Goal: Information Seeking & Learning: Learn about a topic

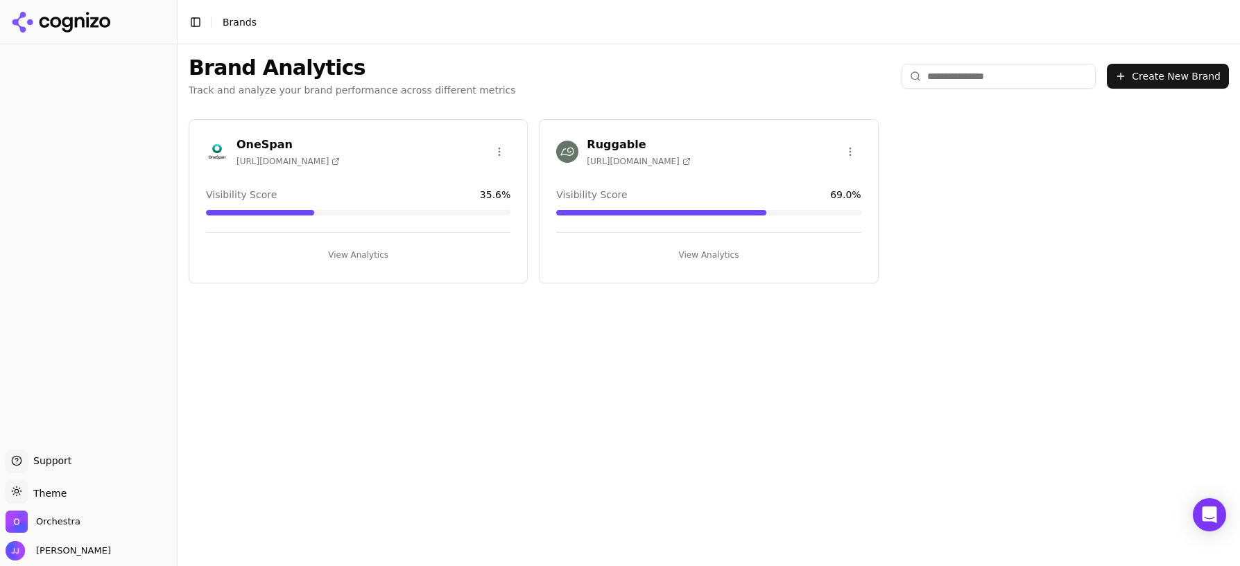
click at [367, 257] on button "View Analytics" at bounding box center [358, 255] width 304 height 22
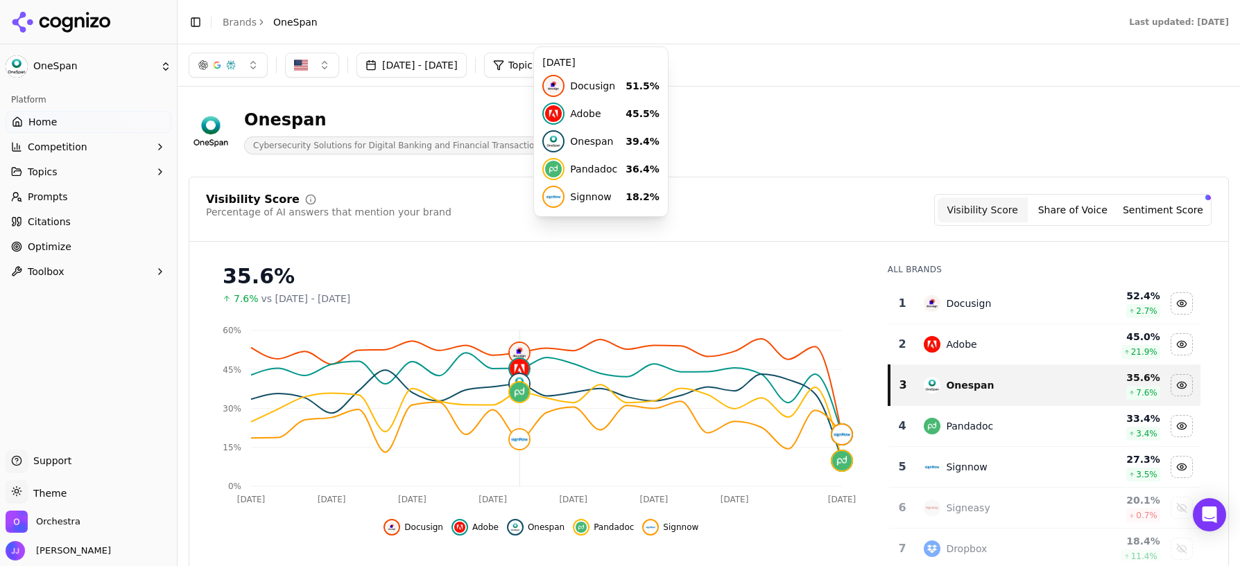
click at [415, 69] on button "[DATE] - [DATE]" at bounding box center [411, 65] width 110 height 25
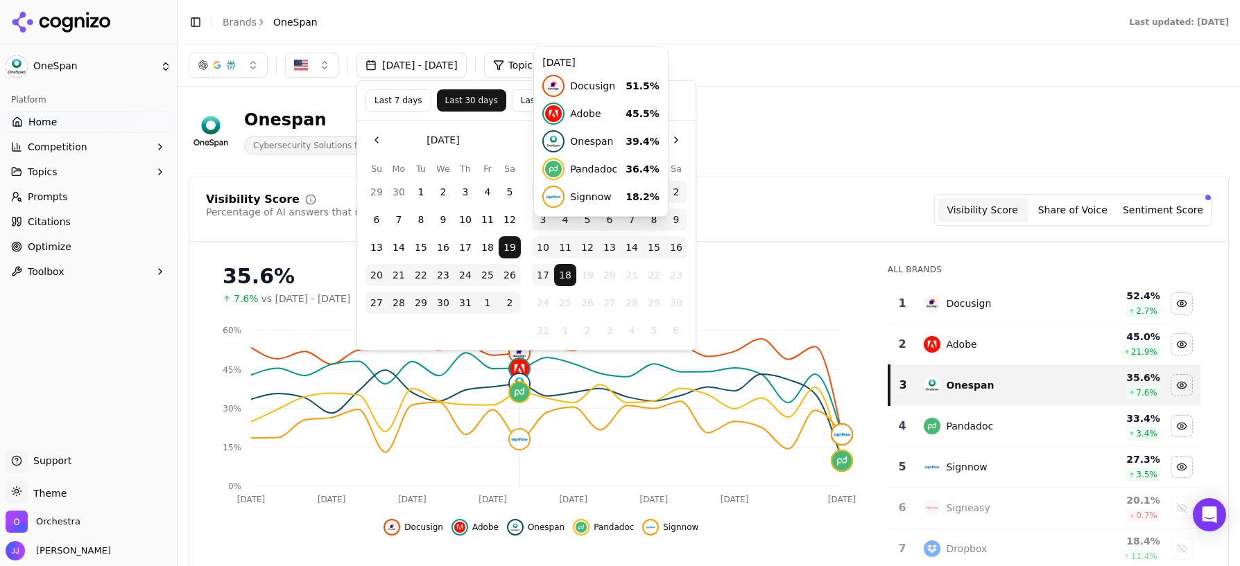
click at [376, 137] on button "Go to the Previous Month" at bounding box center [376, 140] width 22 height 22
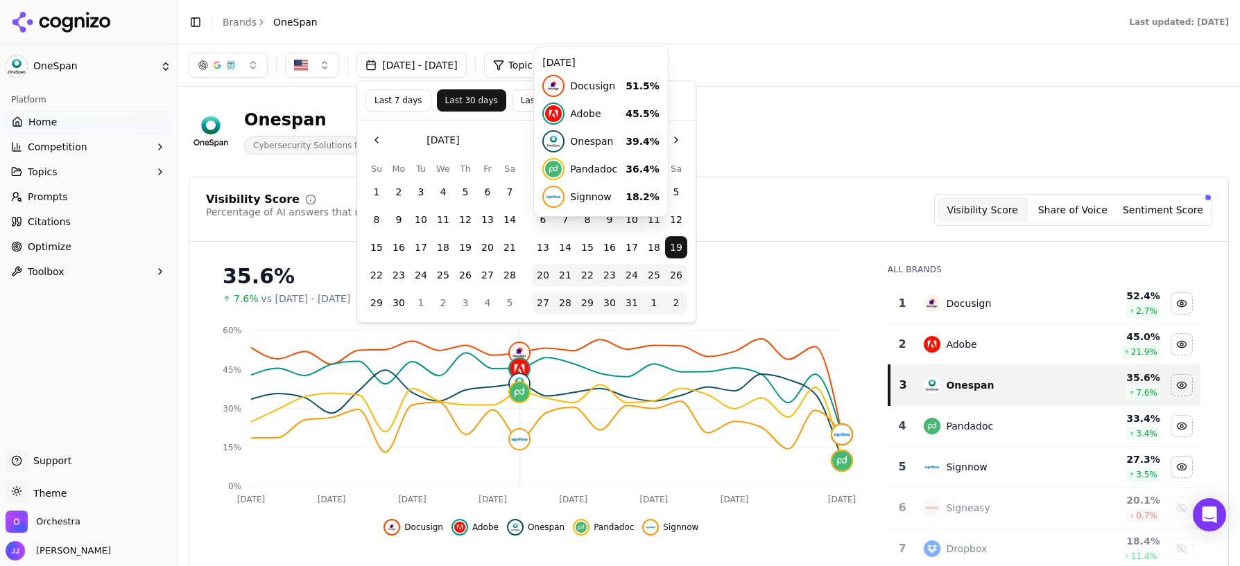
click at [767, 82] on div "[DATE] - [DATE] Topic: All" at bounding box center [708, 65] width 1062 height 42
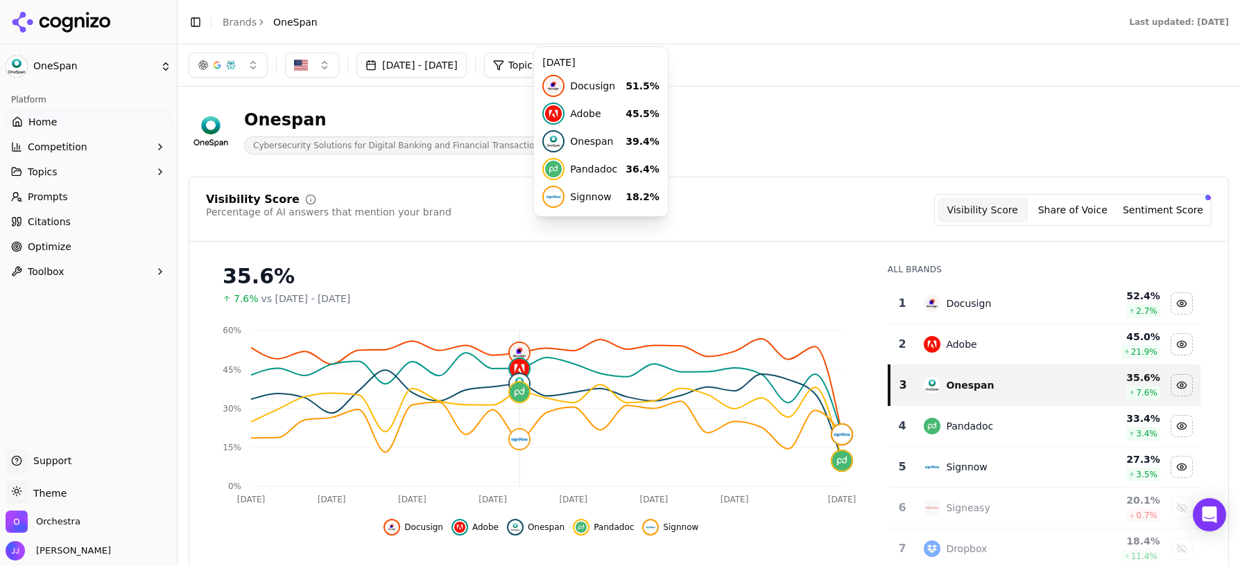
click at [548, 67] on span "Topic: All" at bounding box center [528, 65] width 40 height 14
click at [745, 107] on div "Onespan Cybersecurity Solutions for Digital Banking and Financial Transactions" at bounding box center [709, 132] width 1040 height 68
click at [792, 202] on div "Visibility Score Percentage of AI answers that mention your brand Visibility Sc…" at bounding box center [708, 210] width 1005 height 32
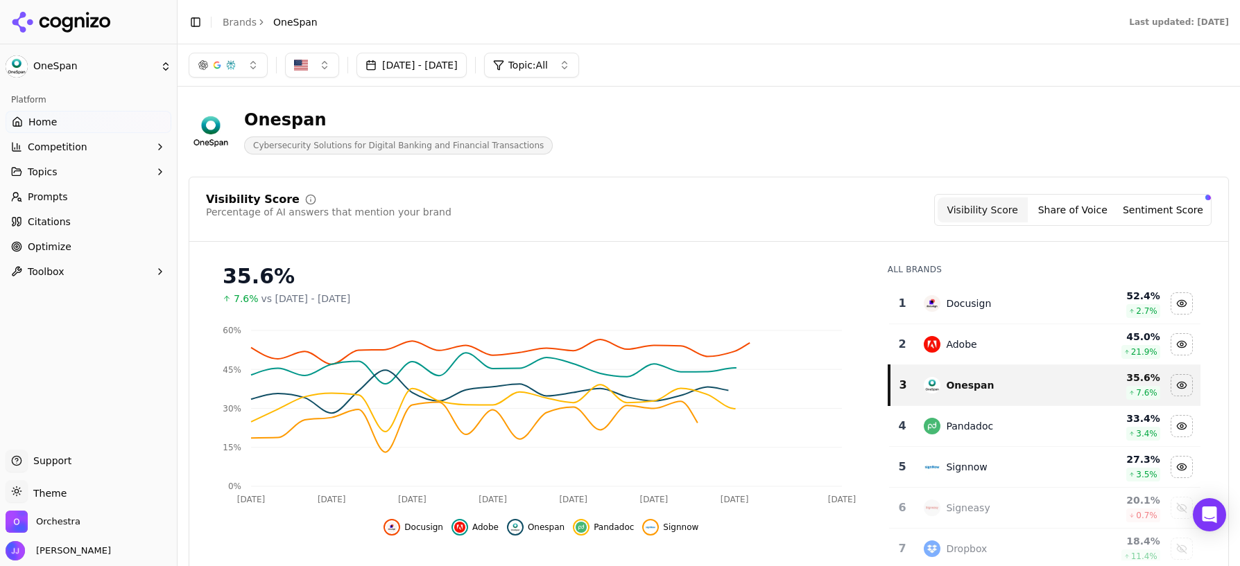
click at [467, 61] on button "Jul 19, 2025 - Aug 18, 2025" at bounding box center [411, 65] width 110 height 25
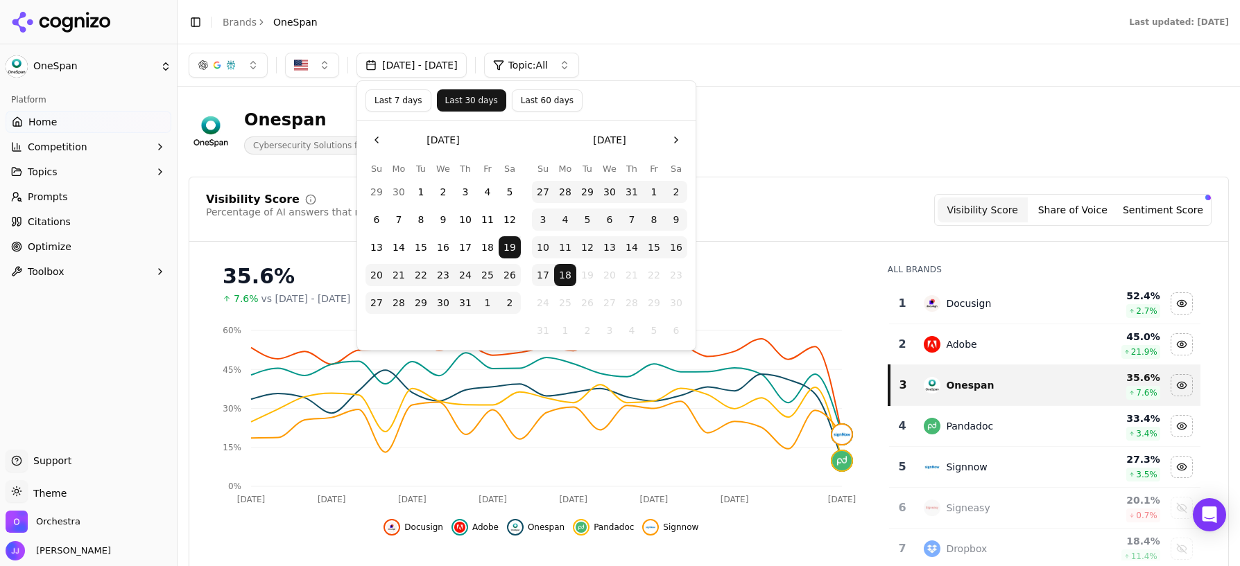
click at [422, 191] on button "1" at bounding box center [421, 192] width 22 height 22
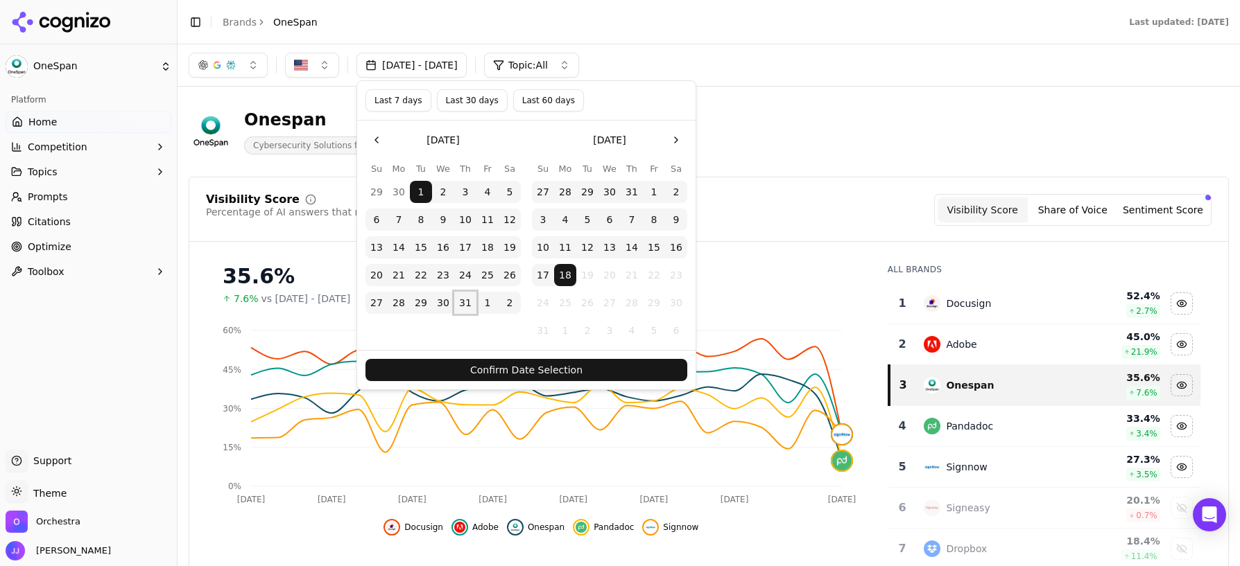
click at [471, 304] on button "31" at bounding box center [465, 303] width 22 height 22
click at [541, 194] on button "27" at bounding box center [543, 192] width 22 height 22
click at [627, 190] on button "31" at bounding box center [631, 192] width 22 height 22
click at [594, 369] on button "Confirm Date Selection" at bounding box center [526, 370] width 322 height 22
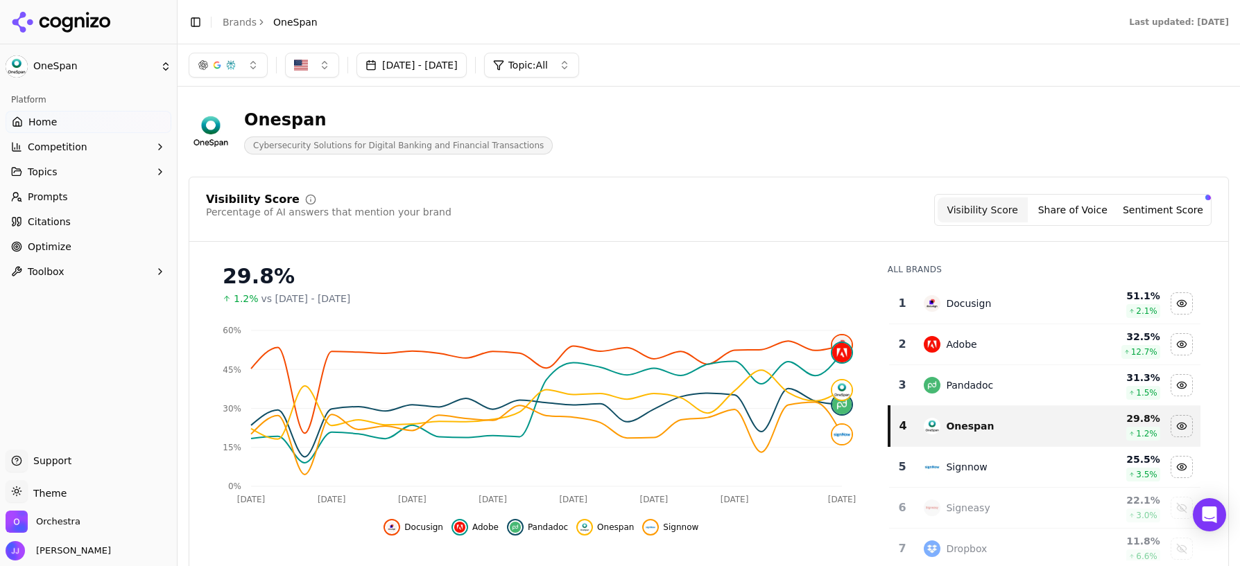
click at [597, 530] on span "Onespan" at bounding box center [615, 527] width 37 height 11
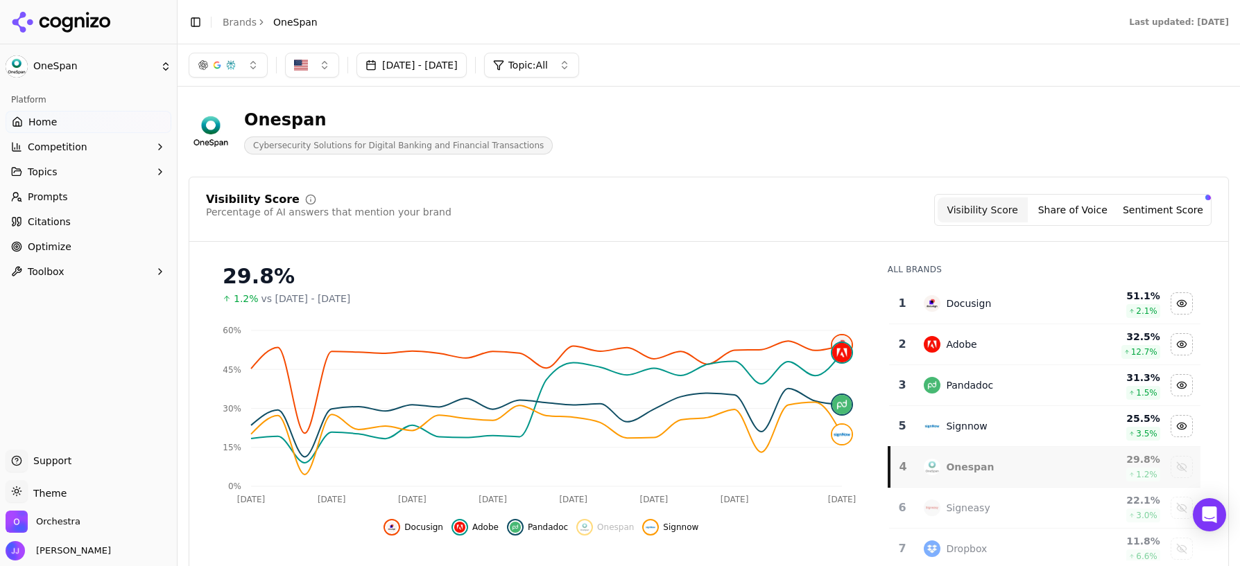
click at [597, 530] on span "Onespan" at bounding box center [615, 527] width 37 height 11
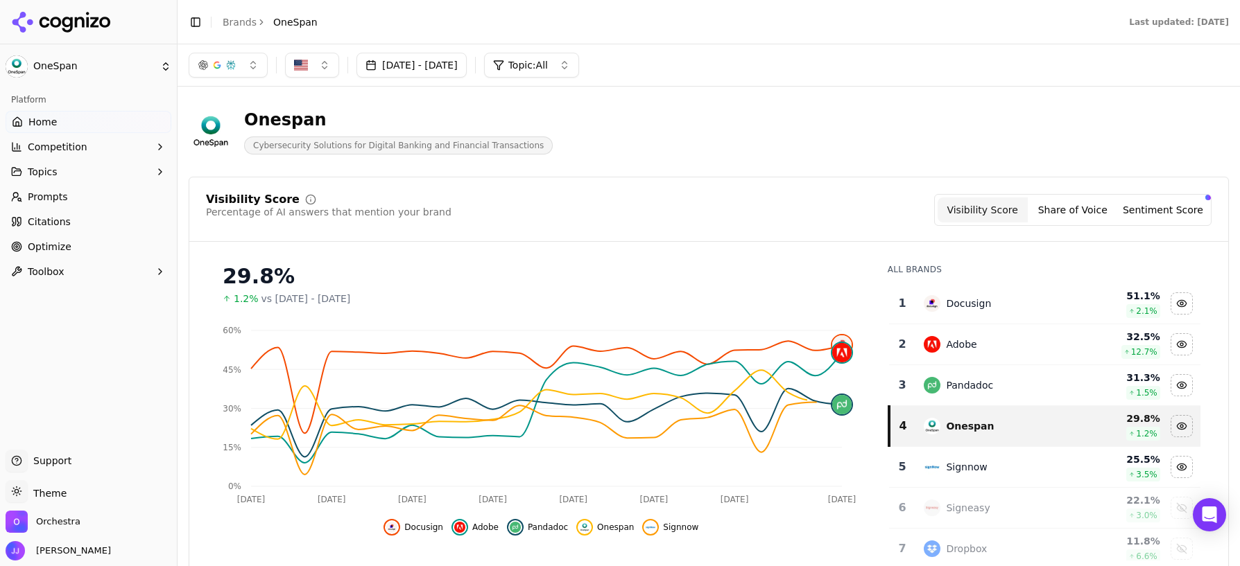
click at [686, 532] on span "Signnow" at bounding box center [680, 527] width 35 height 11
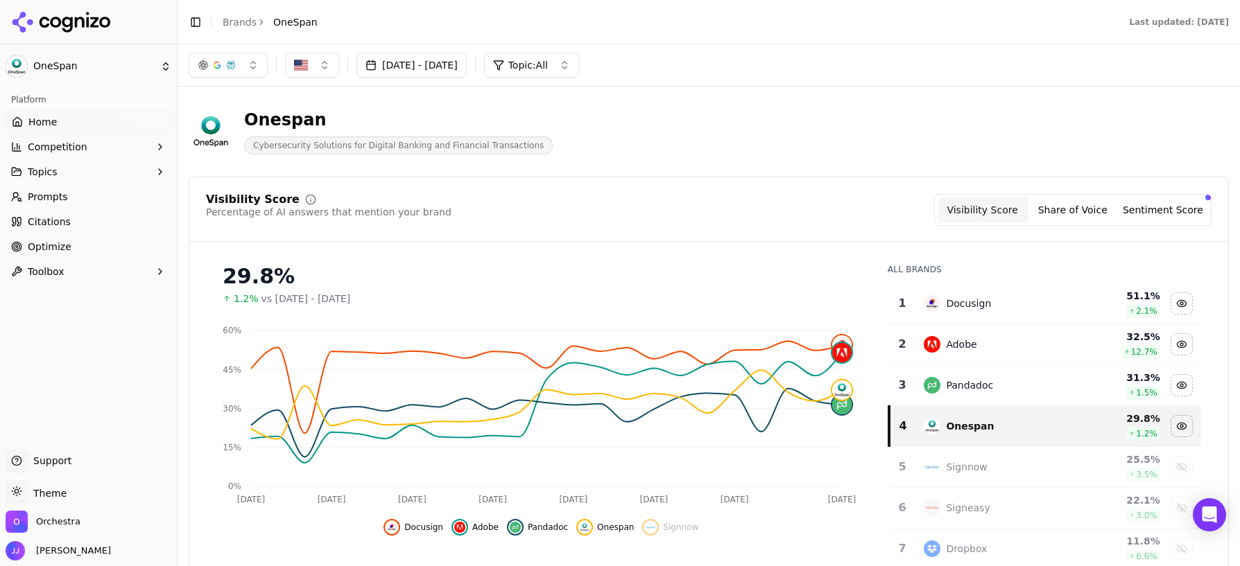
click at [663, 529] on span "Signnow" at bounding box center [680, 527] width 35 height 11
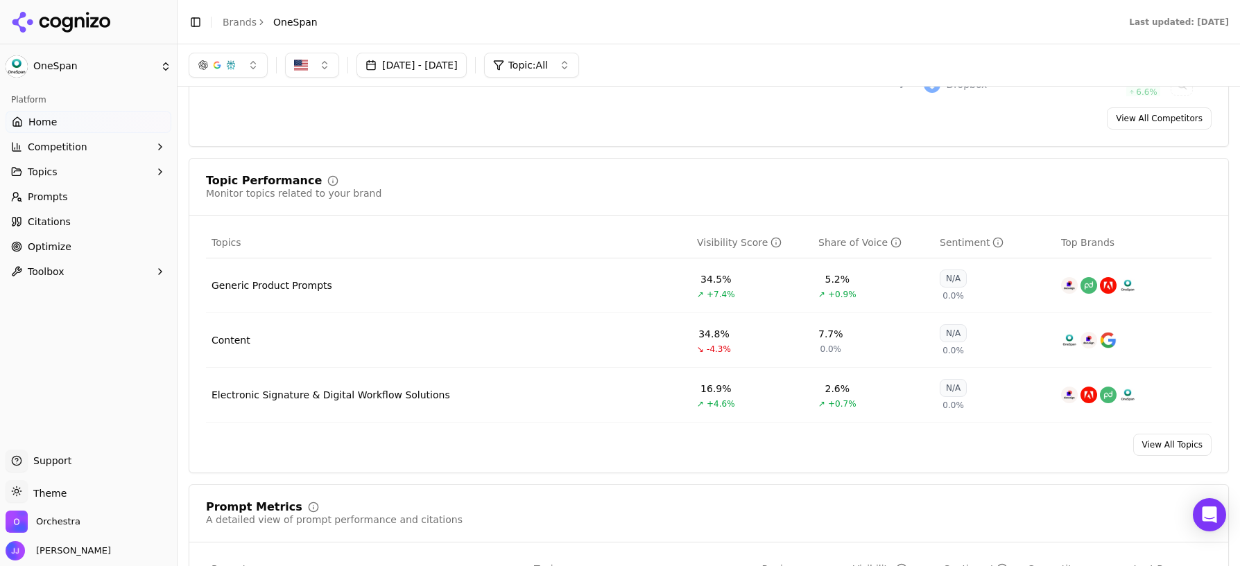
scroll to position [463, 0]
click at [40, 196] on span "Prompts" at bounding box center [48, 197] width 40 height 14
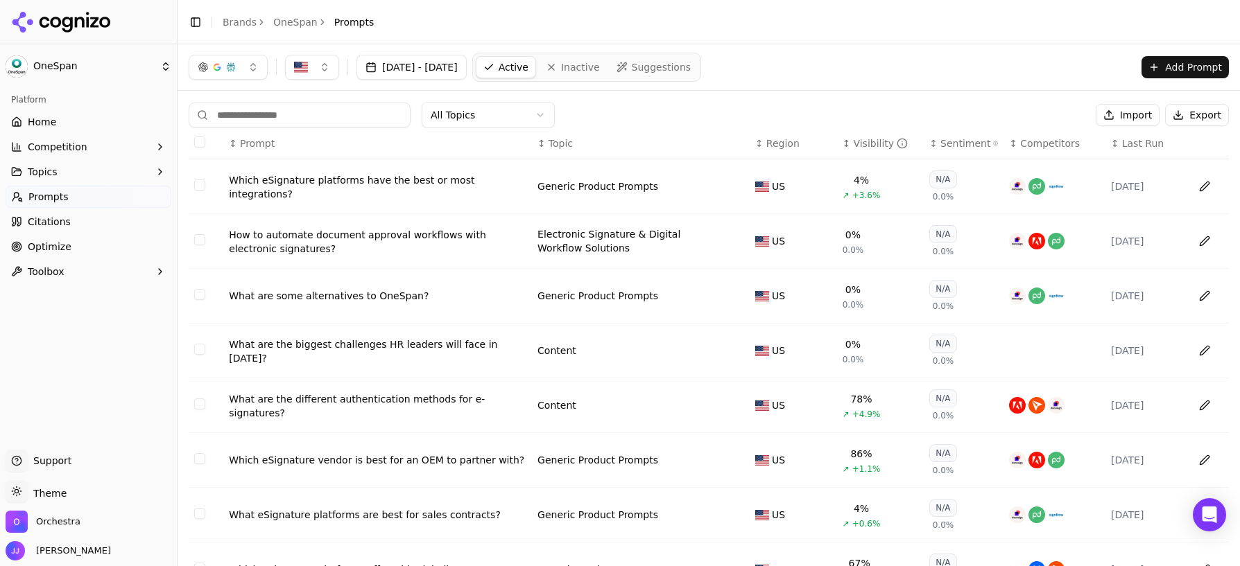
click at [80, 117] on link "Home" at bounding box center [89, 122] width 166 height 22
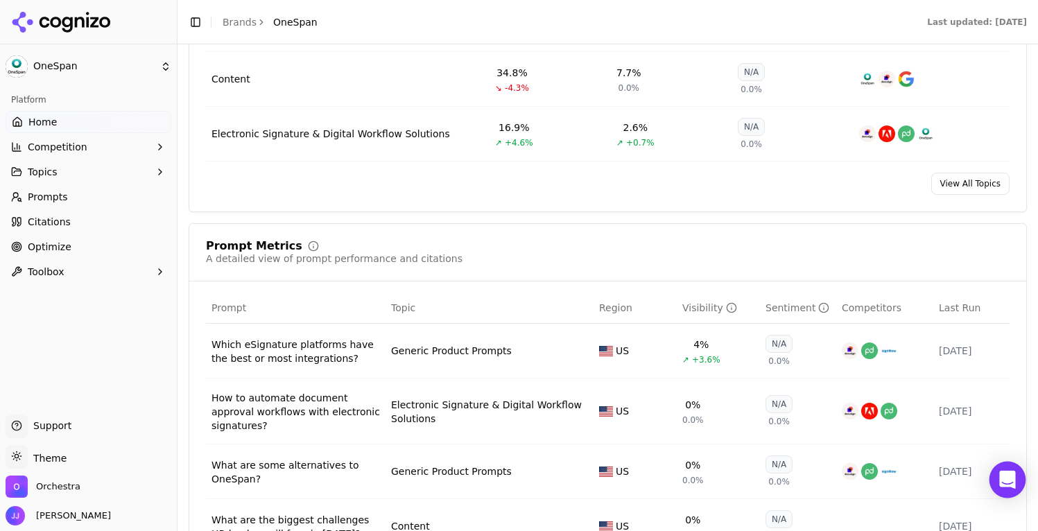
scroll to position [878, 0]
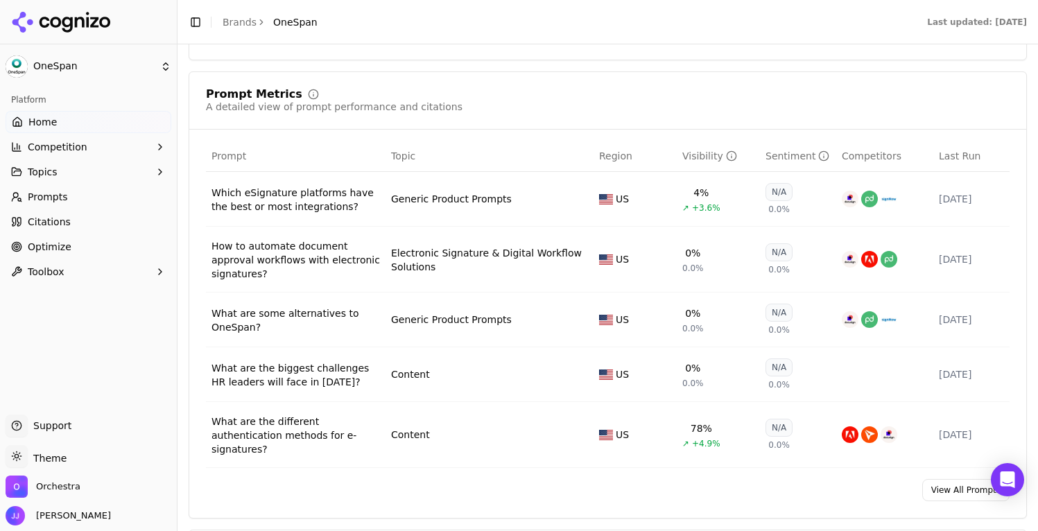
click at [944, 501] on link "View All Prompts" at bounding box center [965, 490] width 87 height 22
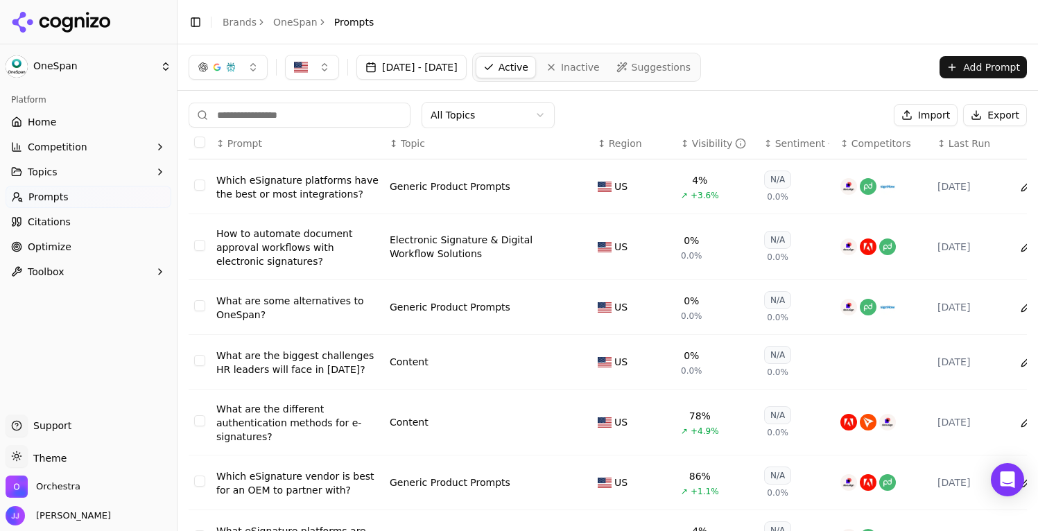
click at [700, 143] on div "Visibility" at bounding box center [719, 144] width 55 height 14
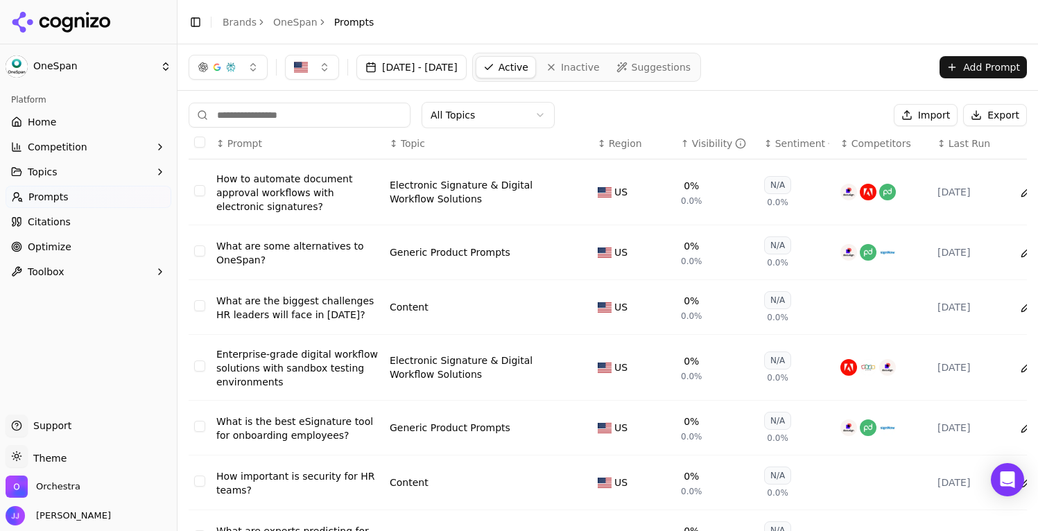
click at [700, 143] on div "Visibility" at bounding box center [719, 144] width 55 height 14
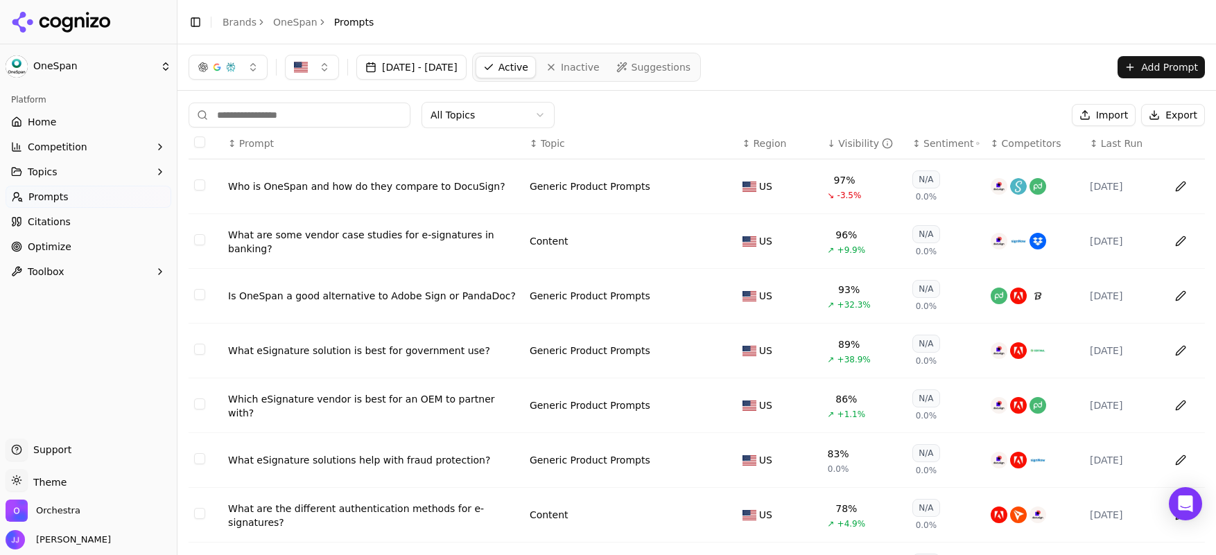
click at [60, 121] on link "Home" at bounding box center [89, 122] width 166 height 22
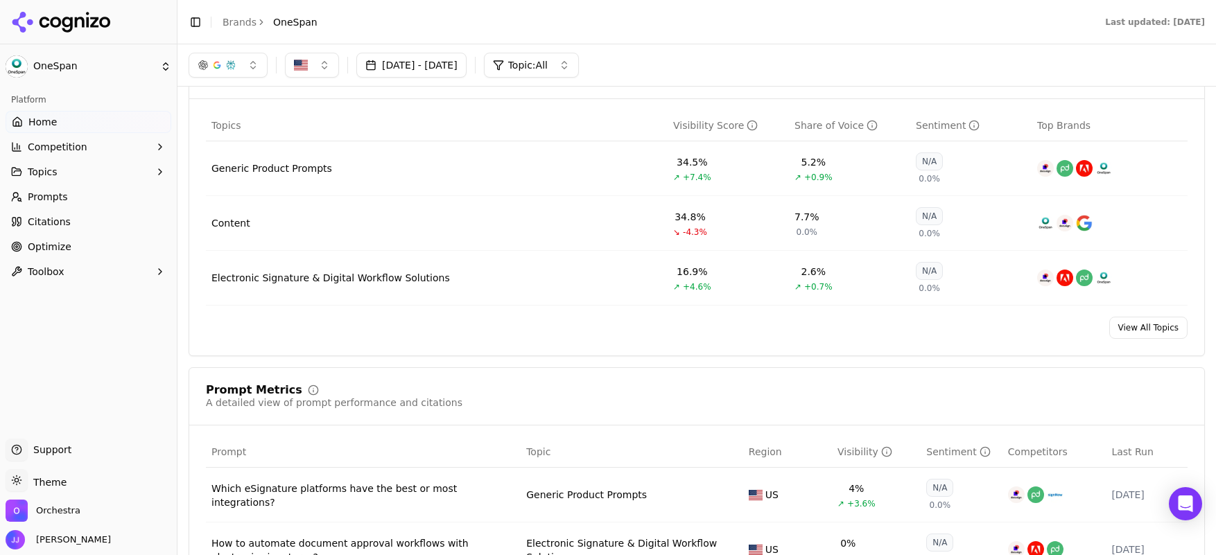
scroll to position [540, 0]
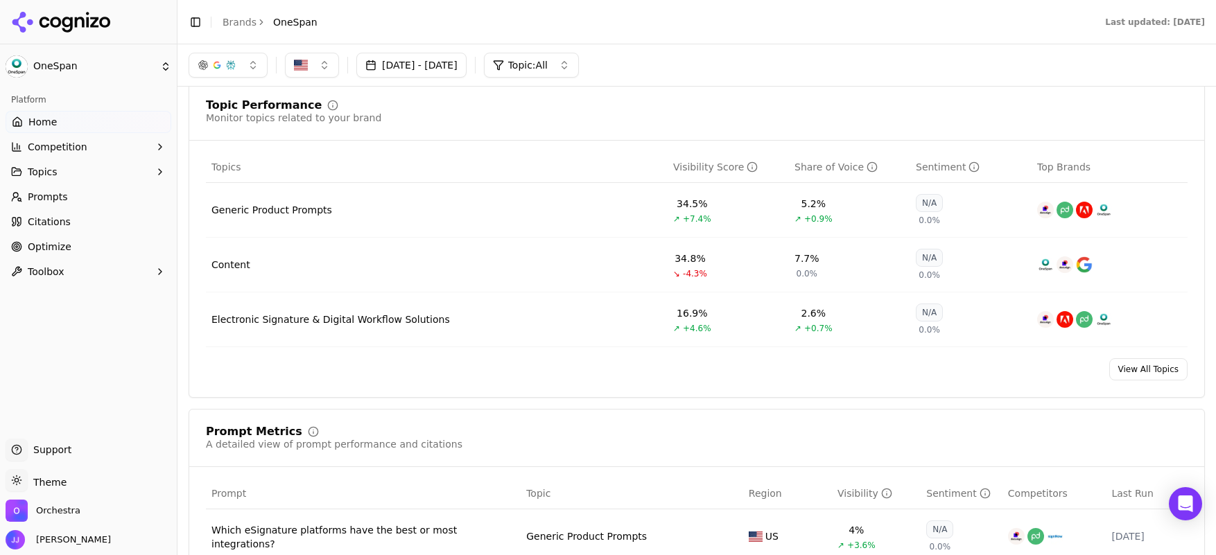
click at [380, 327] on div "Electronic Signature & Digital Workflow Solutions" at bounding box center [330, 320] width 238 height 14
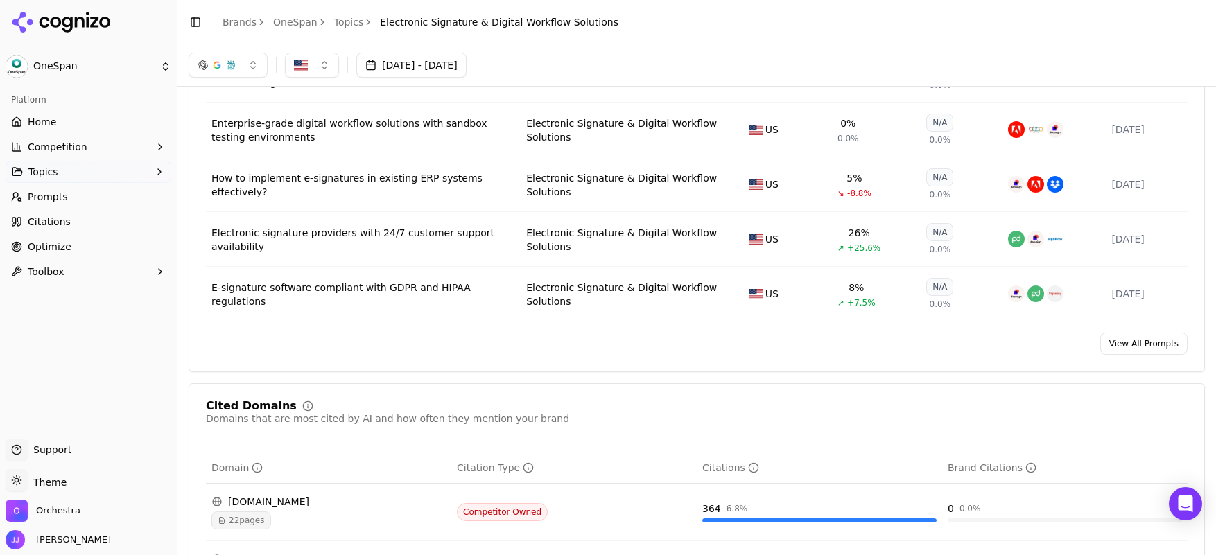
scroll to position [580, 0]
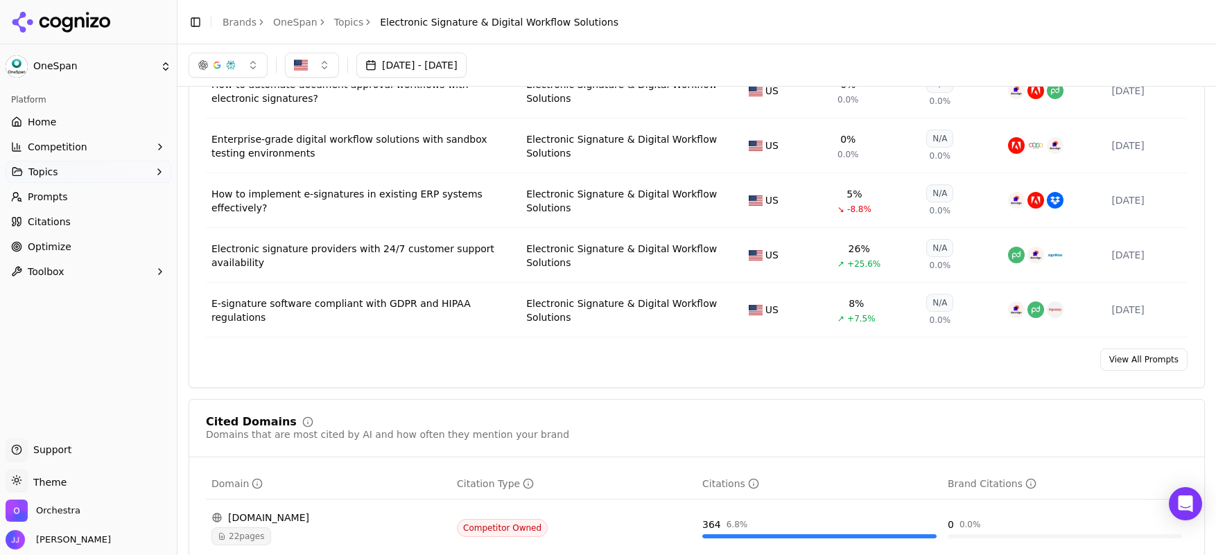
click at [1151, 363] on link "View All Prompts" at bounding box center [1143, 360] width 87 height 22
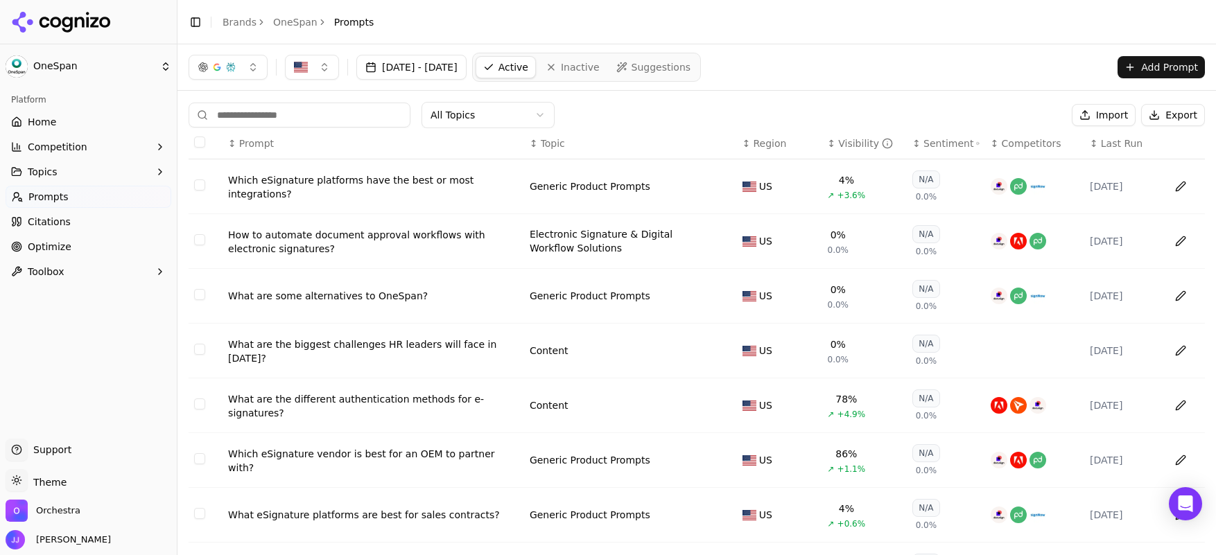
click at [45, 116] on span "Home" at bounding box center [42, 122] width 28 height 14
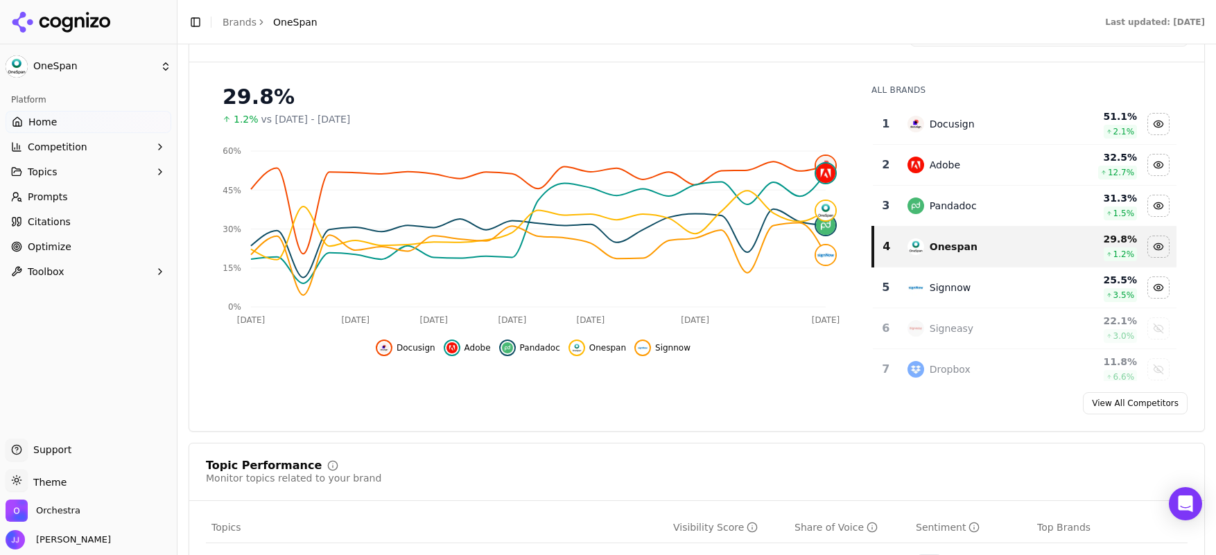
scroll to position [197, 0]
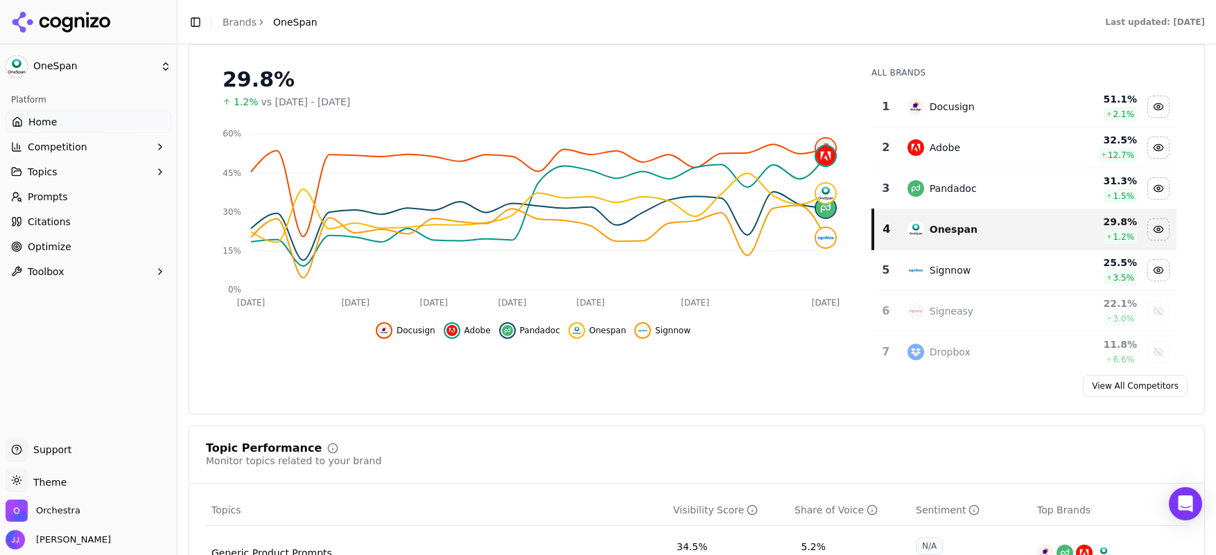
click at [657, 336] on span "Signnow" at bounding box center [672, 330] width 35 height 11
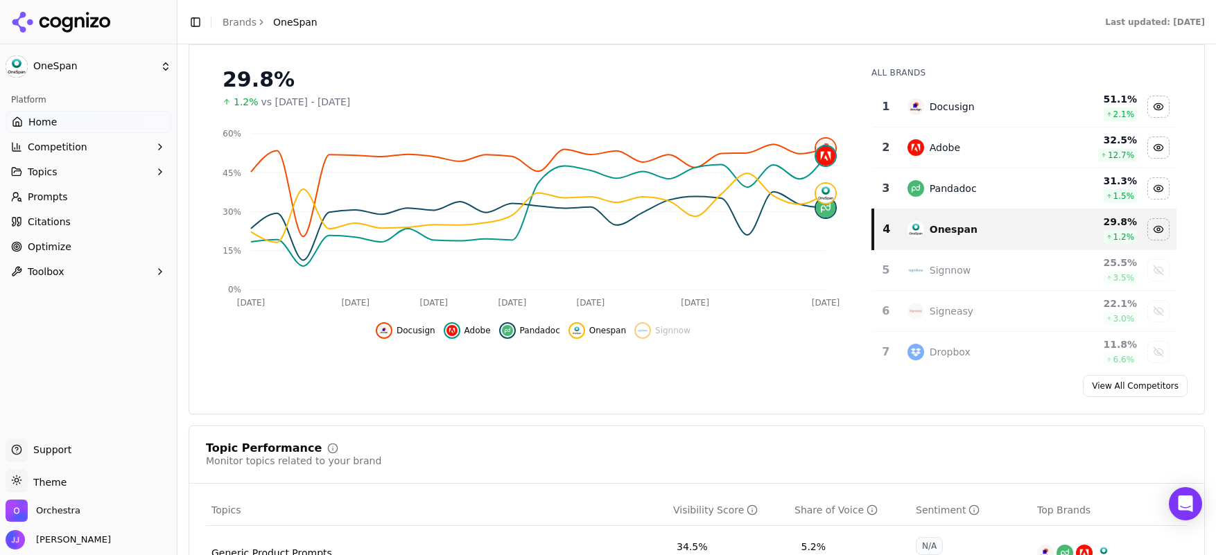
click at [528, 331] on span "Pandadoc" at bounding box center [540, 330] width 40 height 11
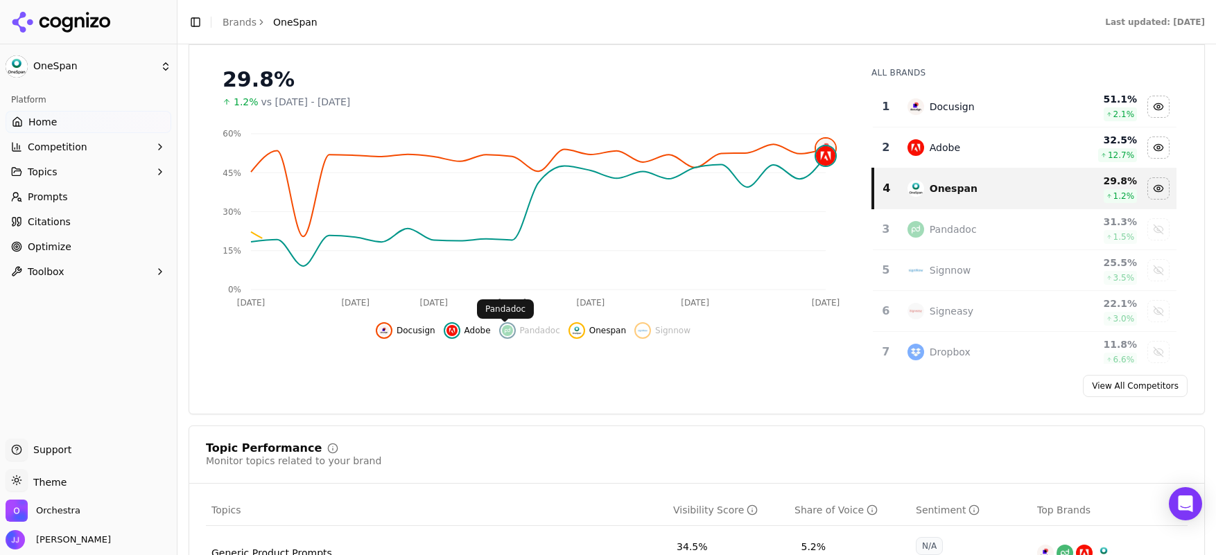
click at [460, 334] on button "Adobe" at bounding box center [467, 330] width 47 height 17
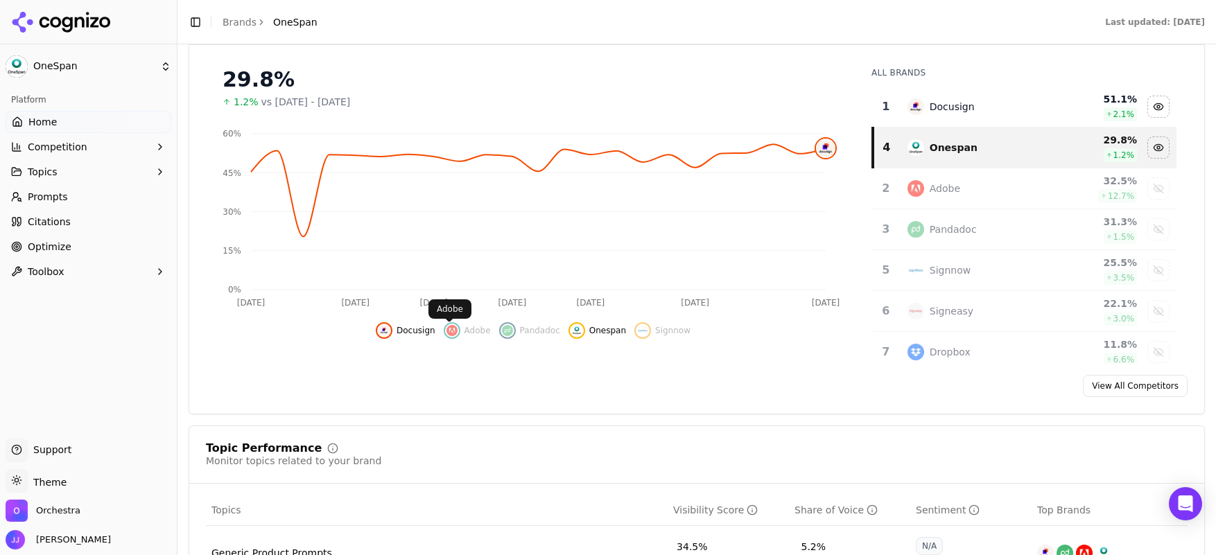
click at [405, 331] on span "Docusign" at bounding box center [416, 330] width 39 height 11
